Goal: Task Accomplishment & Management: Complete application form

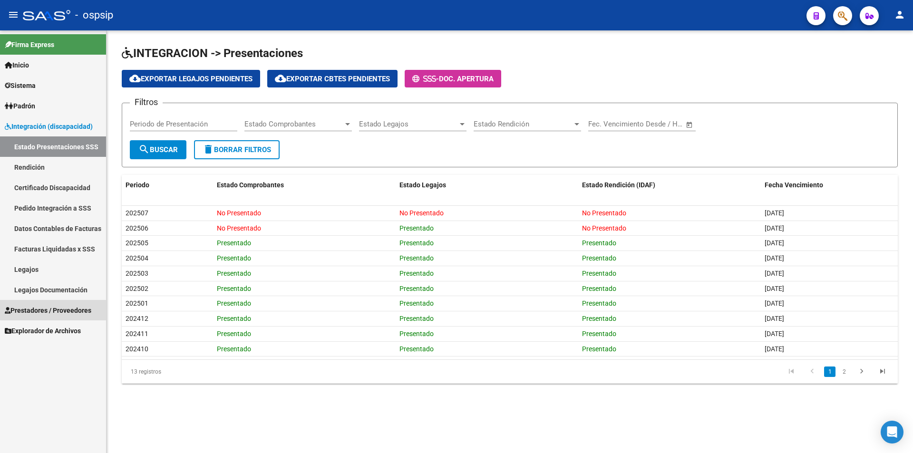
click at [61, 307] on span "Prestadores / Proveedores" at bounding box center [48, 310] width 87 height 10
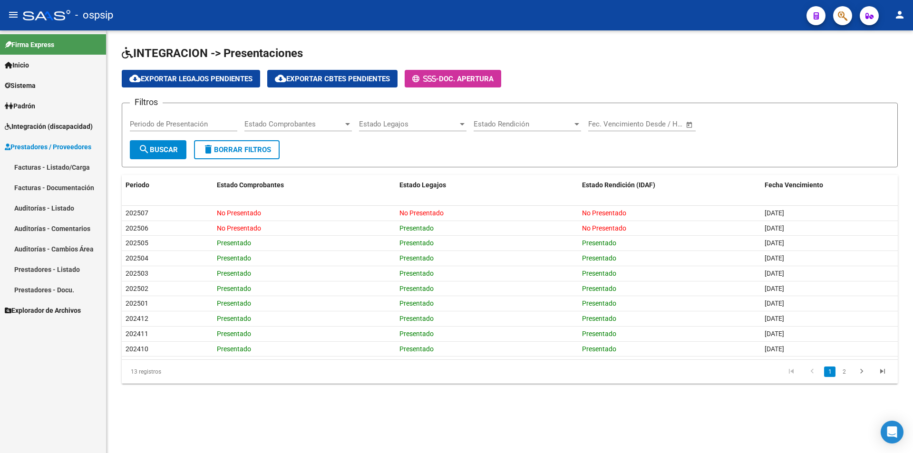
click at [75, 171] on link "Facturas - Listado/Carga" at bounding box center [53, 167] width 106 height 20
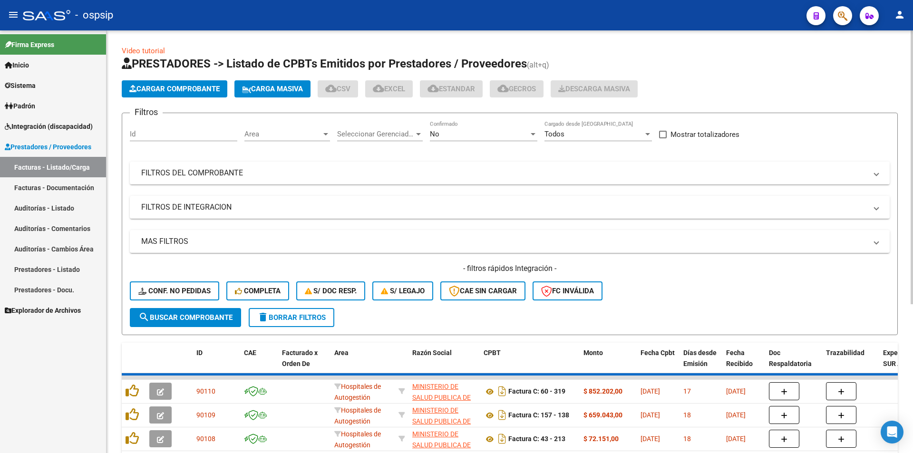
click at [438, 134] on span "No" at bounding box center [435, 134] width 10 height 9
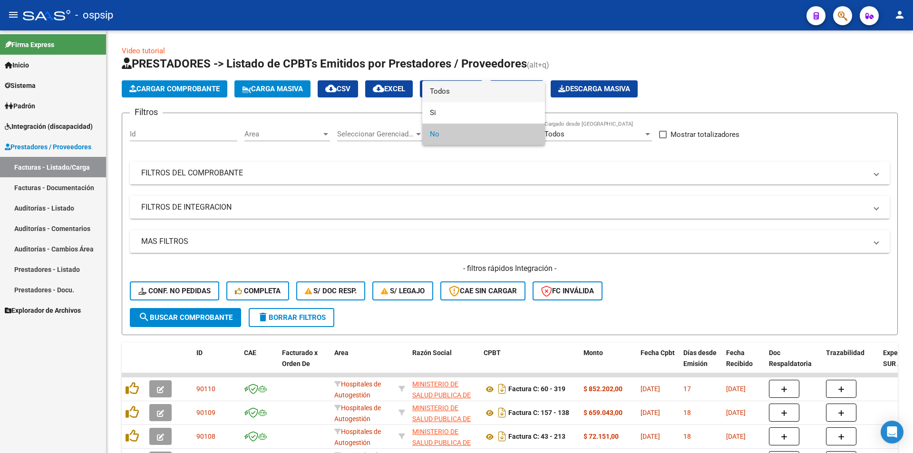
click at [445, 92] on span "Todos" at bounding box center [483, 91] width 107 height 21
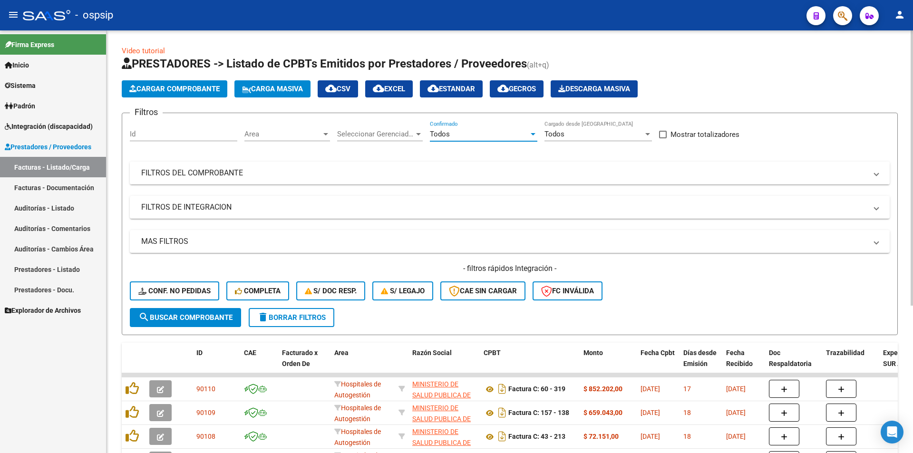
click at [218, 174] on mat-panel-title "FILTROS DEL COMPROBANTE" at bounding box center [504, 173] width 726 height 10
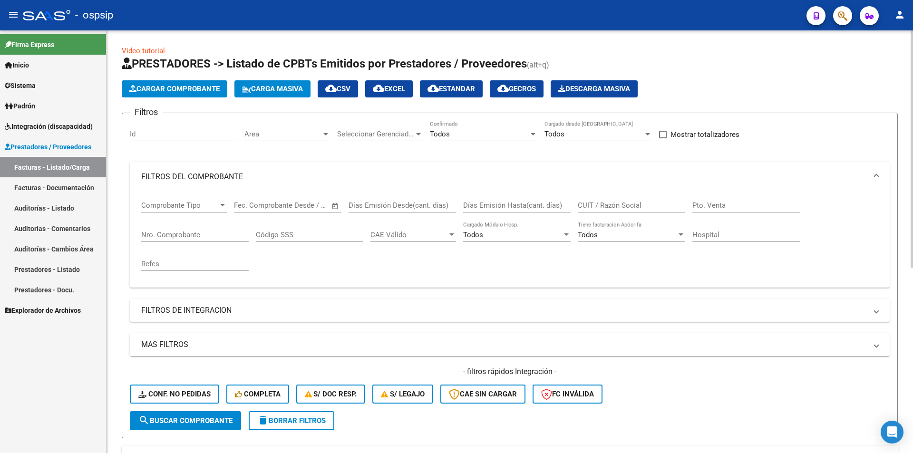
click at [184, 233] on input "Nro. Comprobante" at bounding box center [194, 235] width 107 height 9
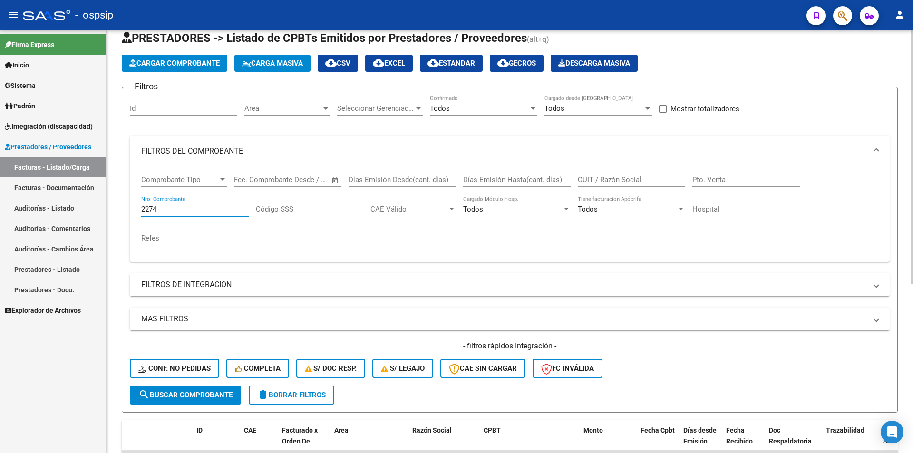
scroll to position [143, 0]
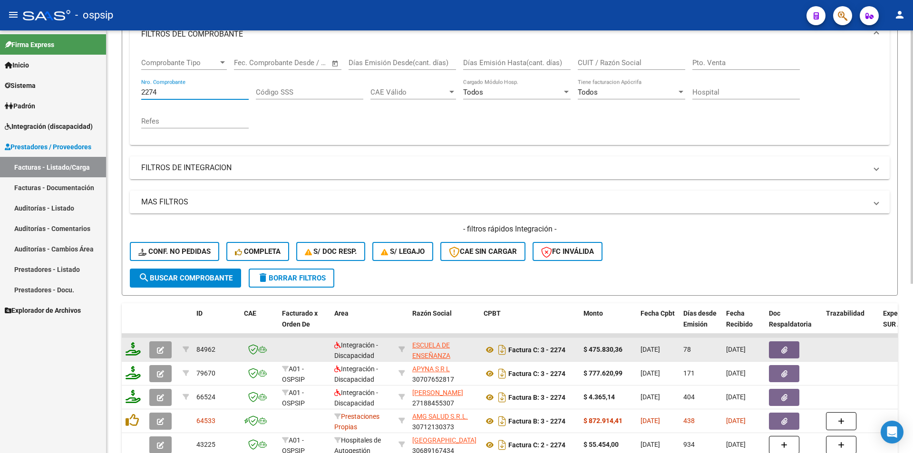
type input "2274"
click at [161, 353] on icon "button" at bounding box center [160, 350] width 7 height 7
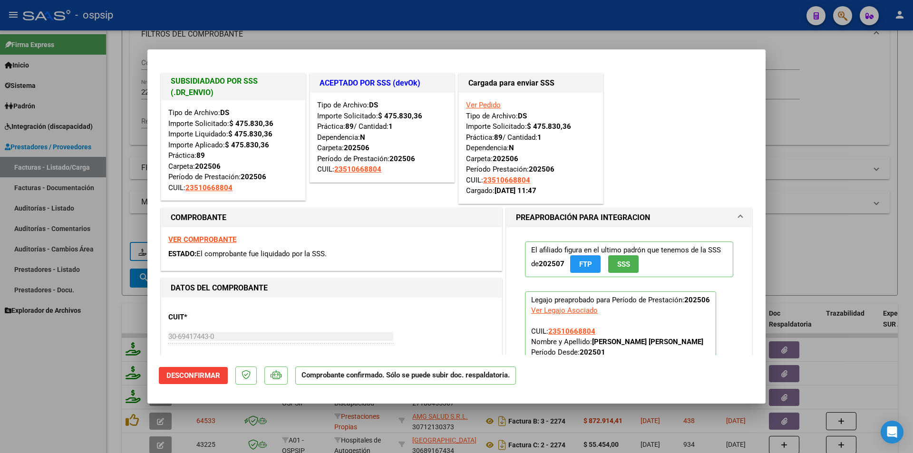
click at [127, 144] on div at bounding box center [456, 226] width 913 height 453
type input "$ 0,00"
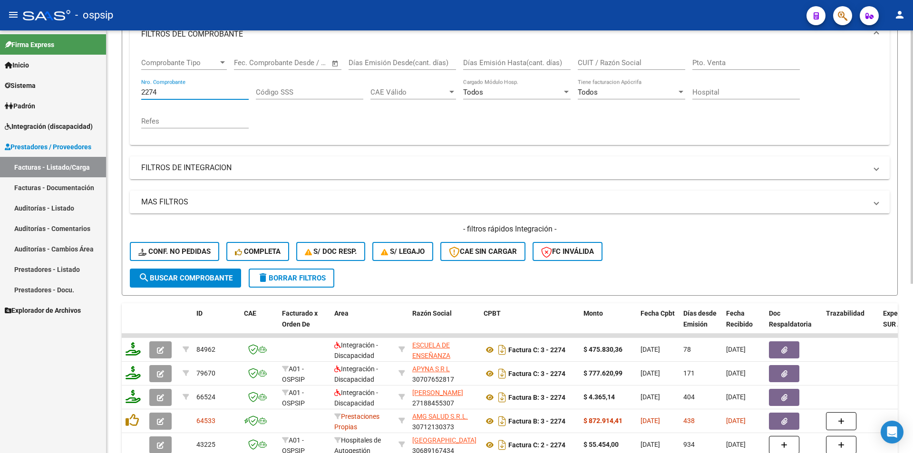
drag, startPoint x: 162, startPoint y: 93, endPoint x: 116, endPoint y: 90, distance: 45.7
click at [130, 91] on div "Comprobante Tipo Comprobante Tipo Fecha inicio – Fecha fin Fec. Comprobante Des…" at bounding box center [510, 97] width 760 height 96
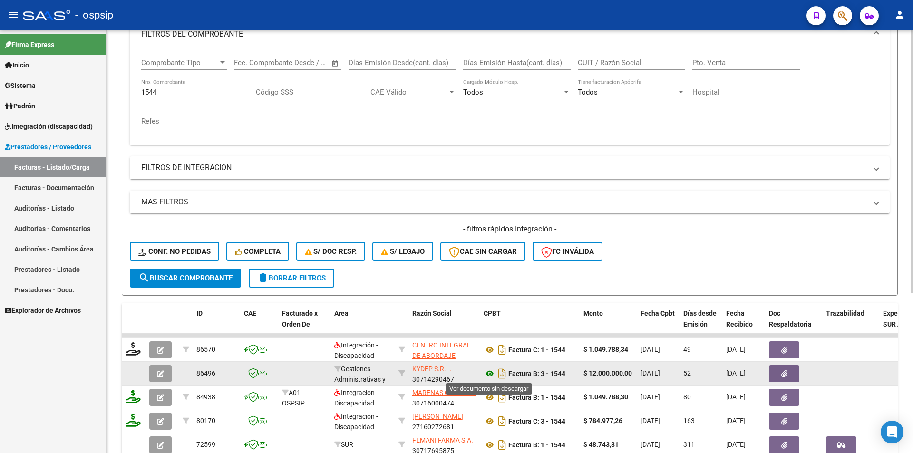
click at [490, 376] on icon at bounding box center [490, 373] width 12 height 11
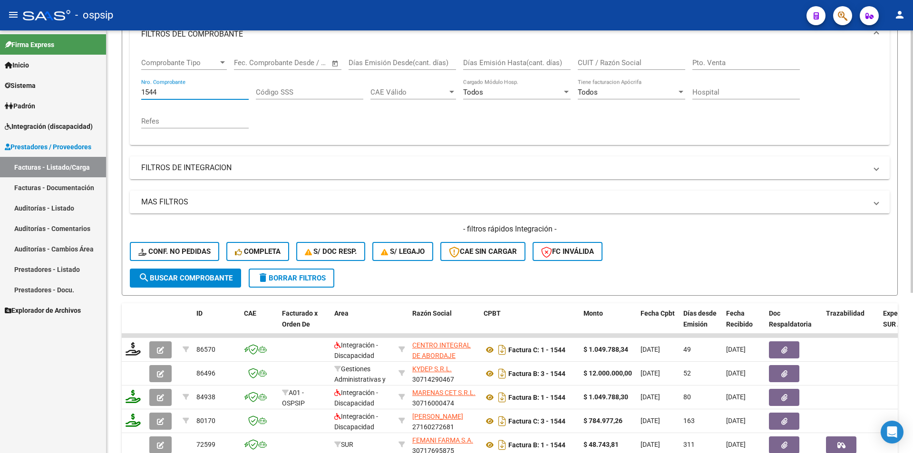
drag, startPoint x: 163, startPoint y: 89, endPoint x: 119, endPoint y: 86, distance: 43.9
click at [119, 86] on div "Video tutorial PRESTADORES -> Listado de CPBTs Emitidos por Prestadores / Prove…" at bounding box center [510, 225] width 807 height 674
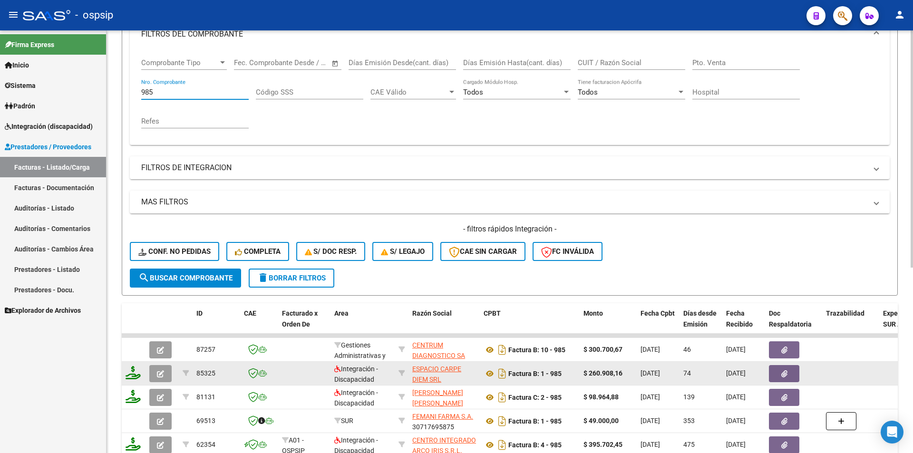
type input "985"
click at [158, 375] on icon "button" at bounding box center [160, 373] width 7 height 7
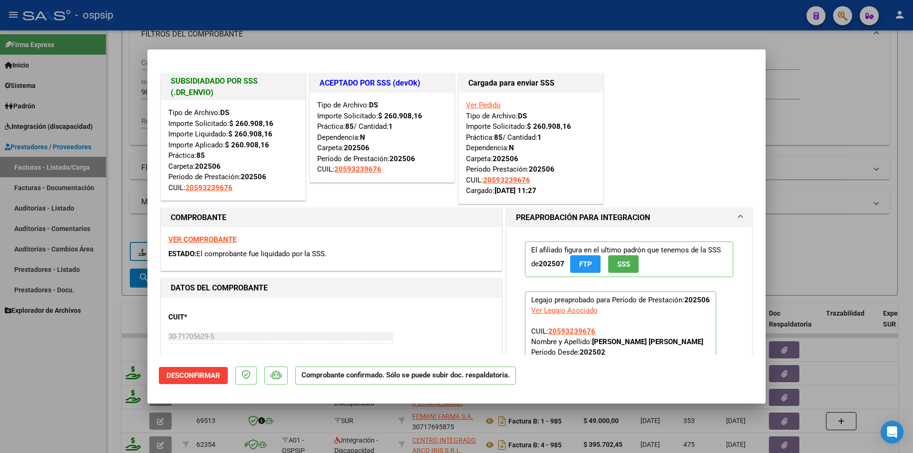
click at [27, 390] on div at bounding box center [456, 226] width 913 height 453
type input "$ 0,00"
